Goal: Navigation & Orientation: Find specific page/section

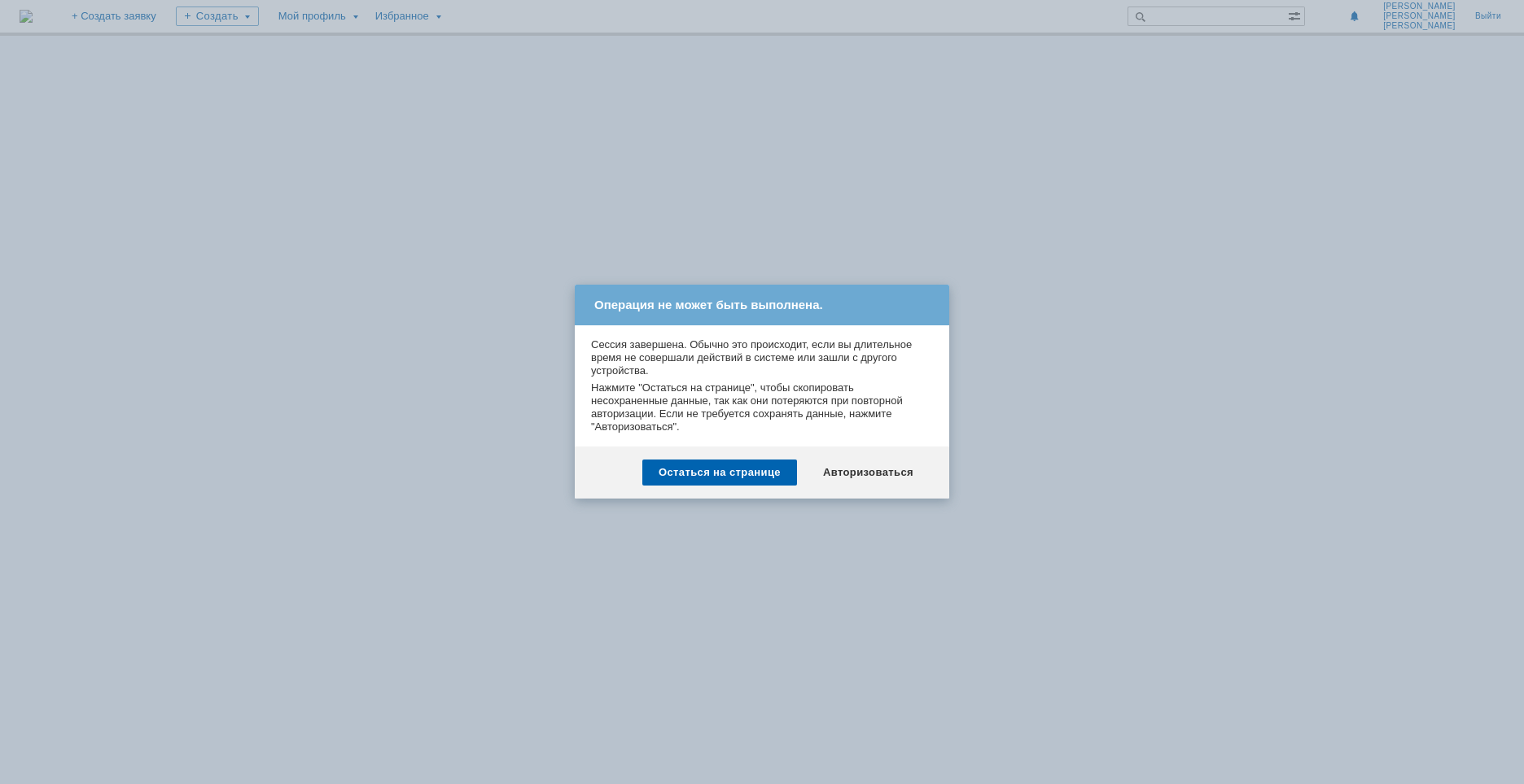
click at [717, 475] on div "Остаться на странице" at bounding box center [720, 472] width 155 height 26
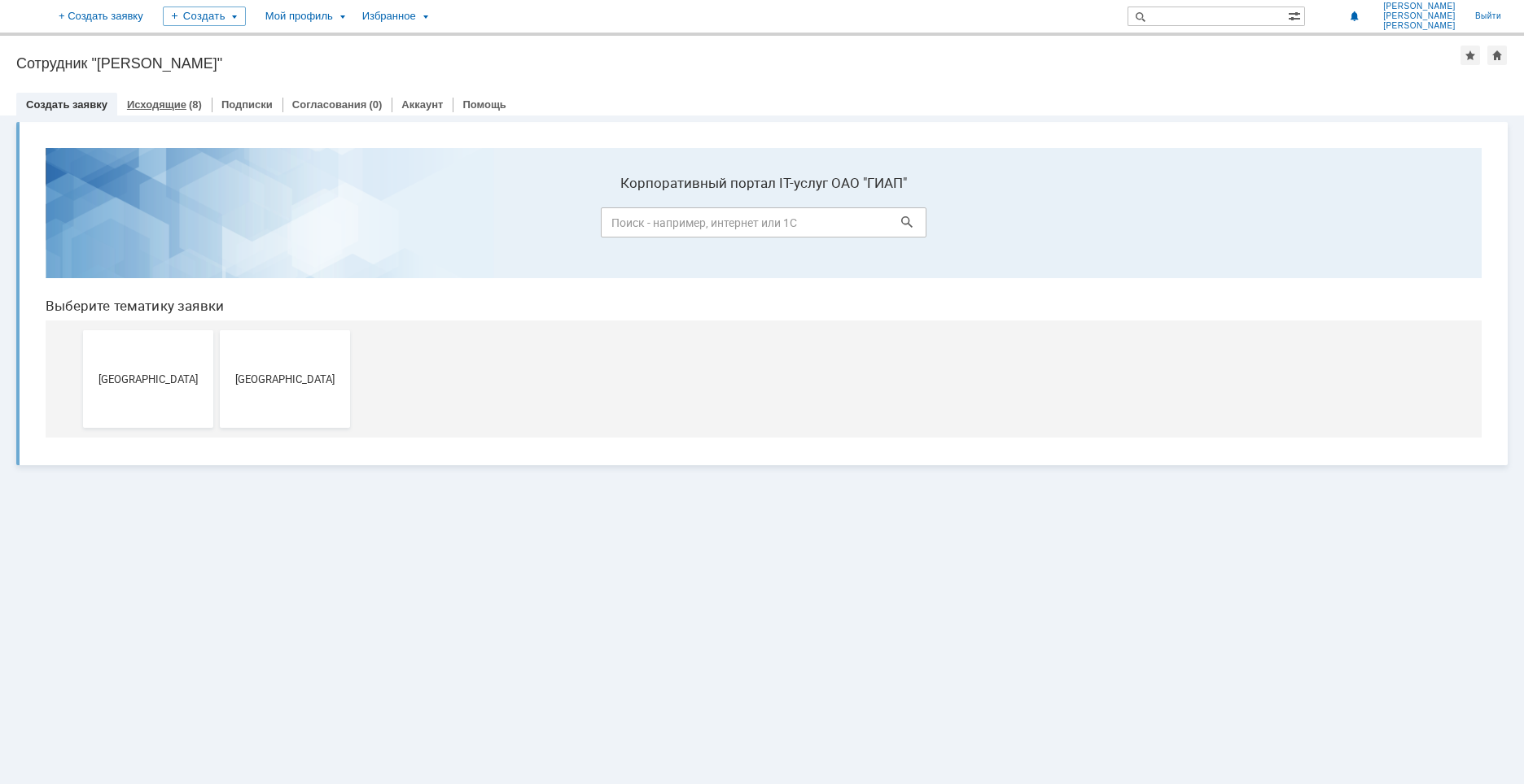
click at [152, 110] on link "Исходящие" at bounding box center [157, 104] width 60 height 13
